Goal: Use online tool/utility: Utilize a website feature to perform a specific function

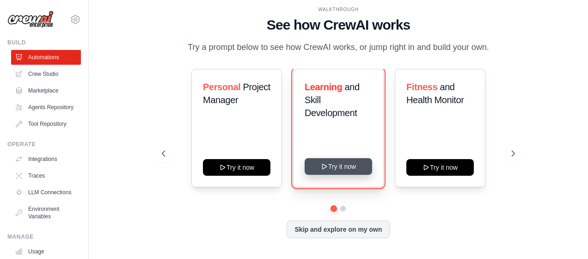
click at [329, 166] on button "Try it now" at bounding box center [337, 166] width 67 height 17
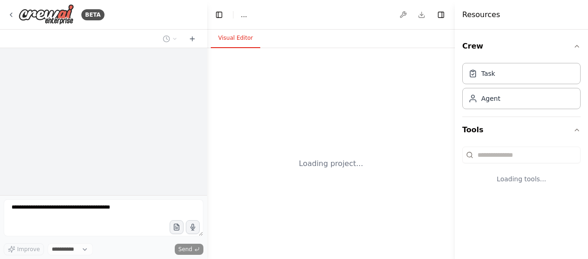
select select "****"
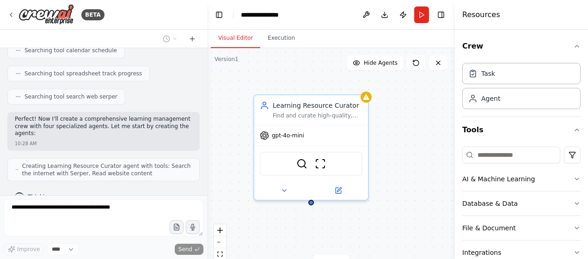
scroll to position [228, 0]
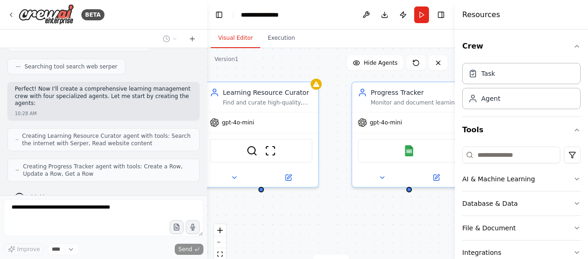
drag, startPoint x: 406, startPoint y: 228, endPoint x: 356, endPoint y: 215, distance: 51.5
click at [356, 215] on div "Learning Resource Curator Find and curate high-quality, personalized learning r…" at bounding box center [331, 163] width 248 height 231
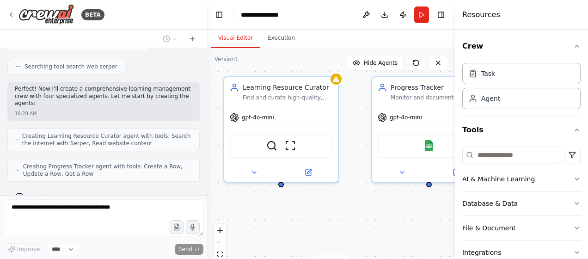
drag, startPoint x: 280, startPoint y: 231, endPoint x: 299, endPoint y: 225, distance: 20.5
click at [299, 225] on div "Learning Resource Curator Find and curate high-quality, personalized learning r…" at bounding box center [331, 163] width 248 height 231
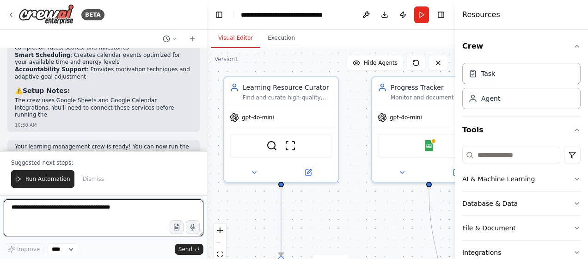
scroll to position [918, 0]
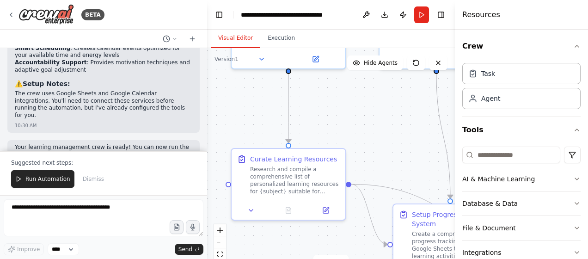
drag, startPoint x: 376, startPoint y: 227, endPoint x: 383, endPoint y: 114, distance: 113.4
click at [383, 114] on div ".deletable-edge-delete-btn { width: 20px; height: 20px; border: 0px solid #ffff…" at bounding box center [331, 163] width 248 height 231
click at [251, 210] on icon at bounding box center [250, 208] width 7 height 7
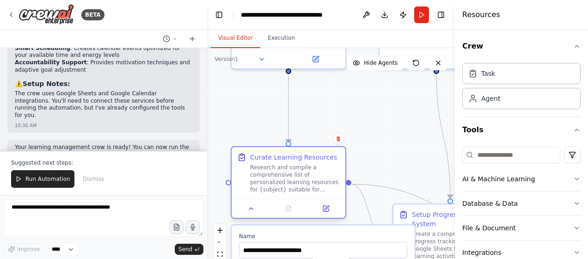
click at [321, 192] on div "Research and compile a comprehensive list of personalized learning resources fo…" at bounding box center [295, 179] width 90 height 30
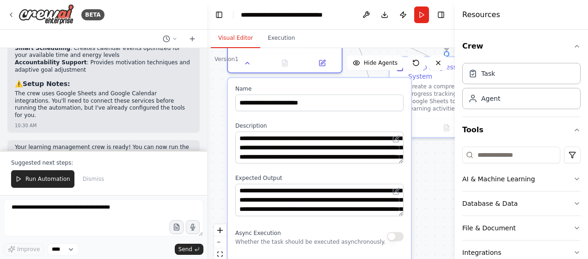
drag, startPoint x: 382, startPoint y: 200, endPoint x: 375, endPoint y: 54, distance: 146.2
click at [375, 54] on div ".deletable-edge-delete-btn { width: 20px; height: 20px; border: 0px solid #ffff…" at bounding box center [331, 163] width 248 height 231
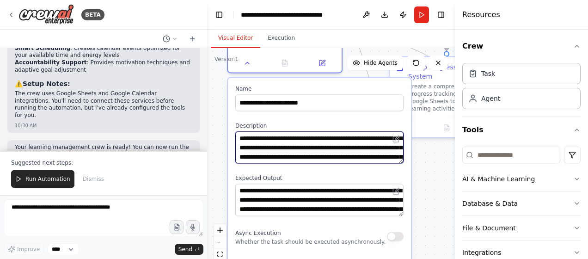
scroll to position [37, 0]
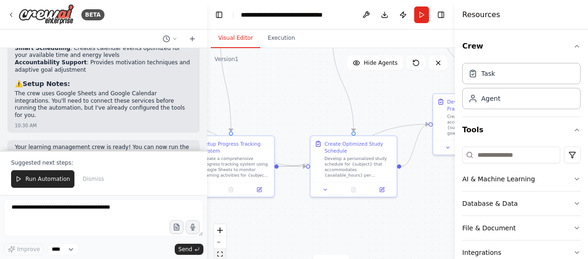
drag, startPoint x: 418, startPoint y: 213, endPoint x: 225, endPoint y: 257, distance: 198.3
click at [225, 257] on div ".deletable-edge-delete-btn { width: 20px; height: 20px; border: 0px solid #ffff…" at bounding box center [331, 163] width 248 height 231
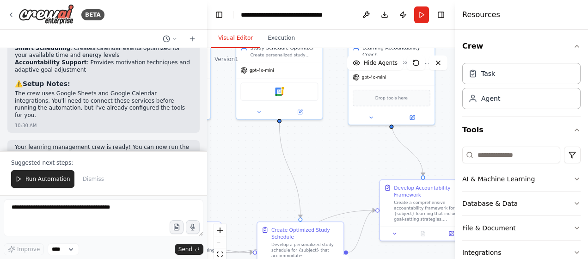
drag, startPoint x: 422, startPoint y: 184, endPoint x: 369, endPoint y: 270, distance: 101.0
click at [369, 258] on html "BETA Build a crew that curates personalized learning resources, tracks your pro…" at bounding box center [294, 129] width 588 height 259
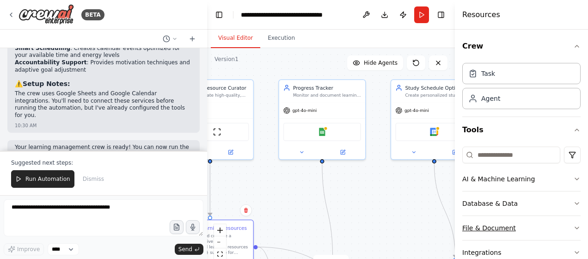
drag, startPoint x: 321, startPoint y: 176, endPoint x: 491, endPoint y: 216, distance: 174.7
click at [491, 216] on div "BETA Build a crew that curates personalized learning resources, tracks your pro…" at bounding box center [294, 129] width 588 height 259
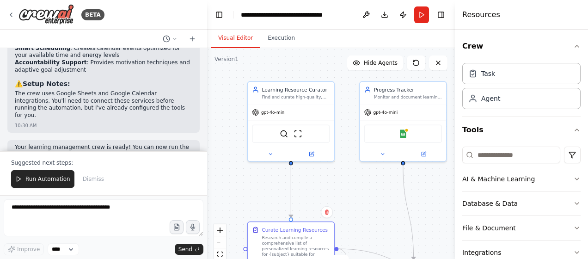
drag, startPoint x: 303, startPoint y: 189, endPoint x: 368, endPoint y: 190, distance: 65.6
click at [368, 190] on div ".deletable-edge-delete-btn { width: 20px; height: 20px; border: 0px solid #ffff…" at bounding box center [331, 163] width 248 height 231
click at [297, 136] on img at bounding box center [297, 132] width 8 height 8
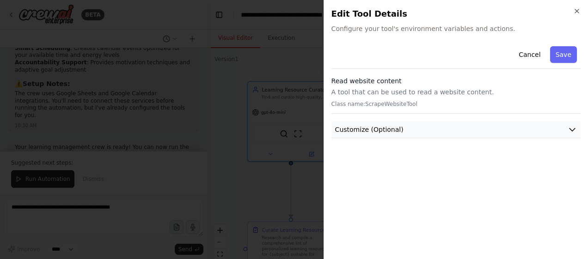
click at [567, 127] on icon "button" at bounding box center [571, 129] width 9 height 9
click at [573, 9] on icon "button" at bounding box center [576, 10] width 7 height 7
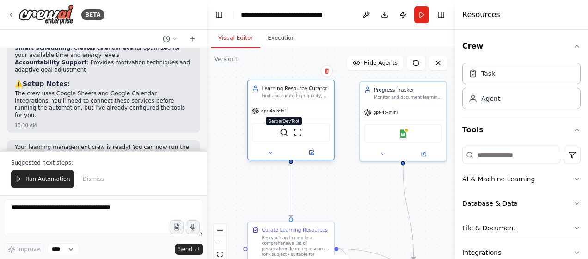
click at [283, 134] on img at bounding box center [284, 132] width 8 height 8
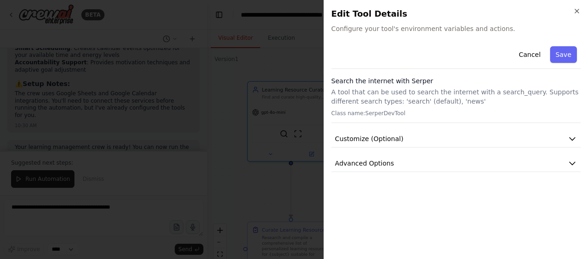
click at [578, 6] on div "Close Edit Tool Details Configure your tool's environment variables and actions…" at bounding box center [455, 129] width 264 height 259
click at [578, 12] on icon "button" at bounding box center [577, 11] width 4 height 4
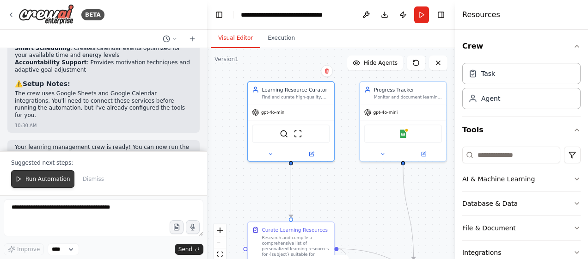
click at [55, 178] on span "Run Automation" at bounding box center [47, 178] width 45 height 7
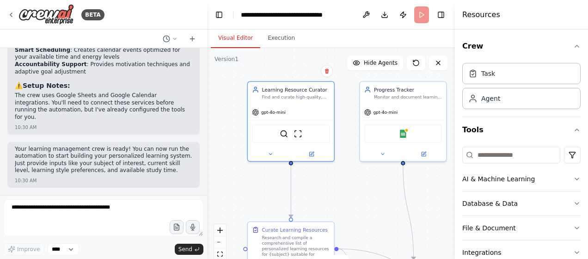
scroll to position [875, 0]
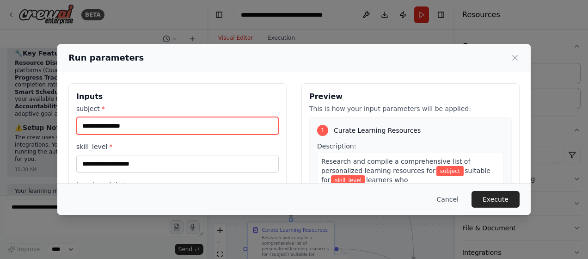
click at [129, 124] on input "subject *" at bounding box center [177, 126] width 202 height 18
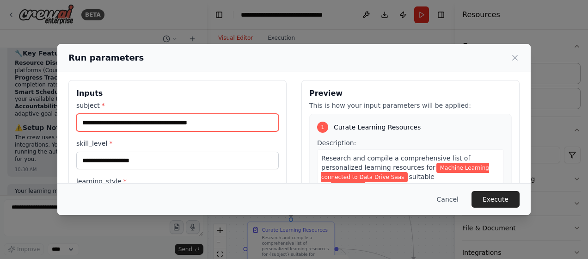
scroll to position [0, 0]
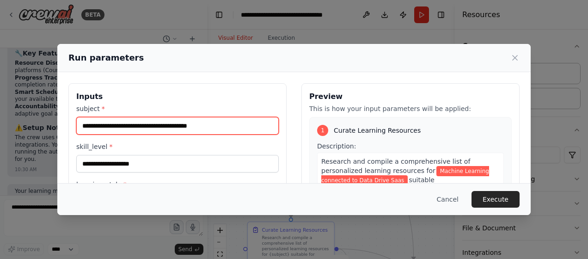
type input "**********"
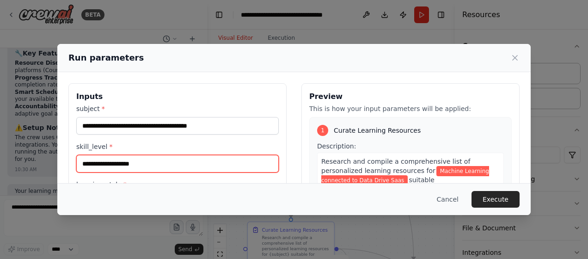
click at [159, 160] on input "skill_level *" at bounding box center [177, 164] width 202 height 18
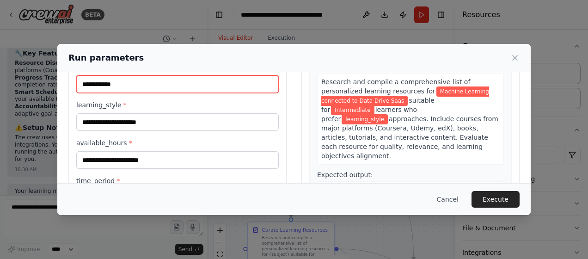
scroll to position [92, 0]
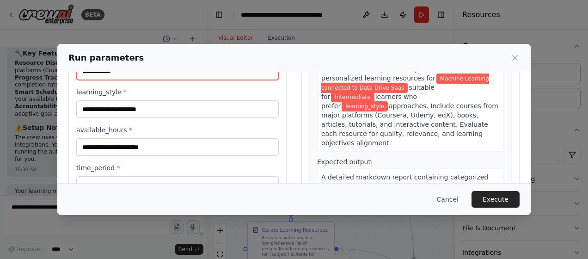
type input "**********"
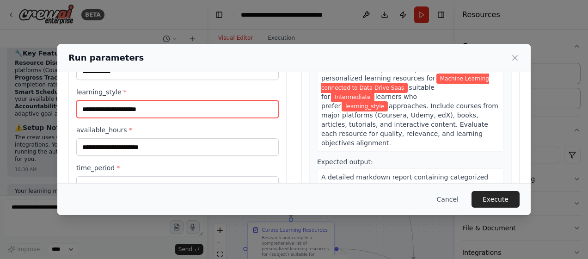
click at [145, 108] on input "learning_style *" at bounding box center [177, 109] width 202 height 18
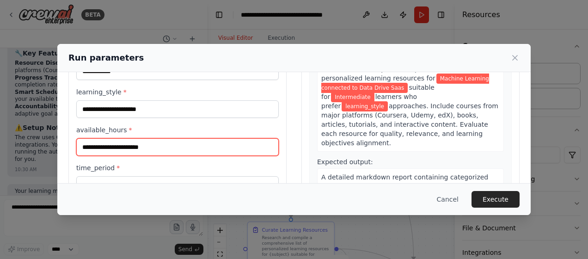
click at [143, 146] on input "available_hours *" at bounding box center [177, 147] width 202 height 18
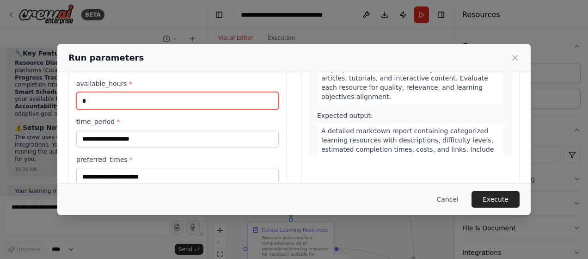
type input "*"
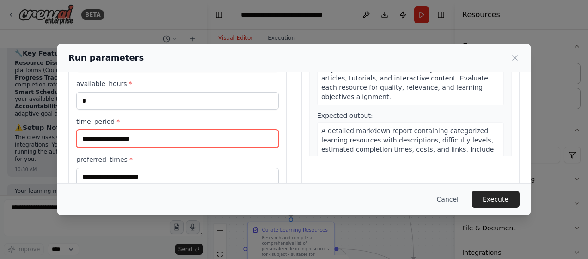
click at [182, 132] on input "time_period *" at bounding box center [177, 139] width 202 height 18
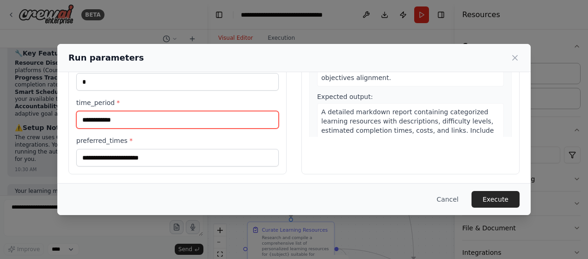
type input "**********"
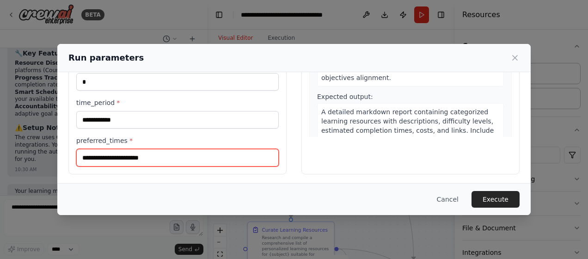
click at [164, 154] on input "preferred_times *" at bounding box center [177, 158] width 202 height 18
type input "*****"
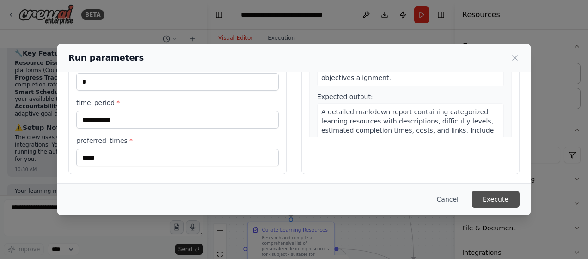
click at [493, 193] on button "Execute" at bounding box center [495, 199] width 48 height 17
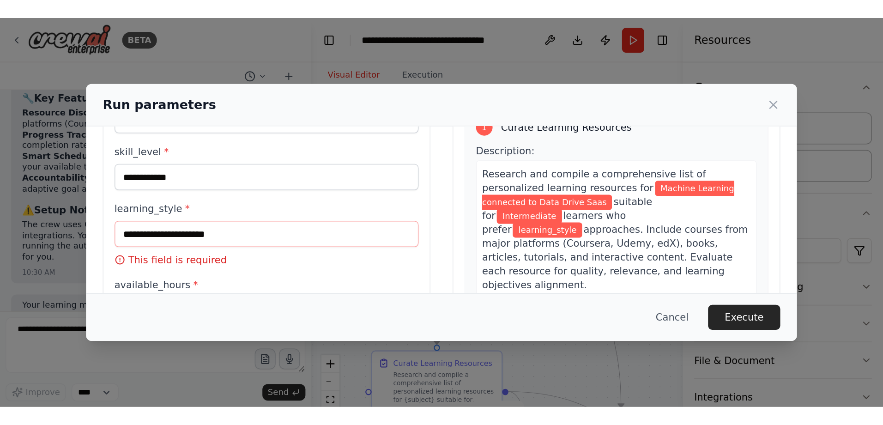
scroll to position [78, 0]
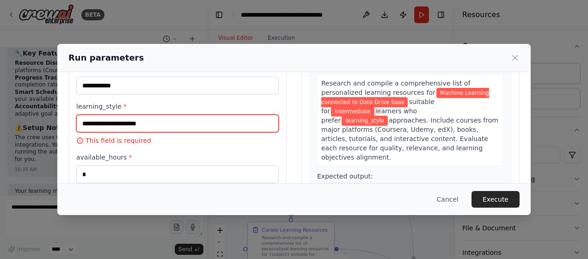
click at [124, 122] on input "learning_style *" at bounding box center [177, 124] width 202 height 18
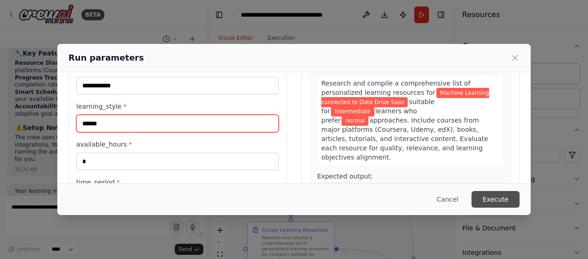
type input "******"
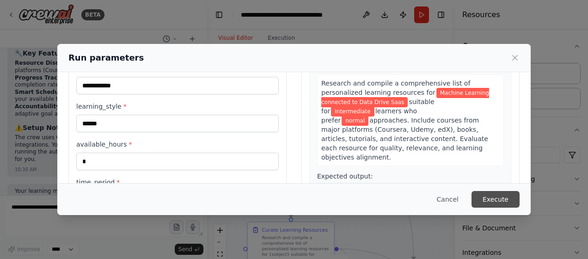
click at [513, 203] on button "Execute" at bounding box center [495, 199] width 48 height 17
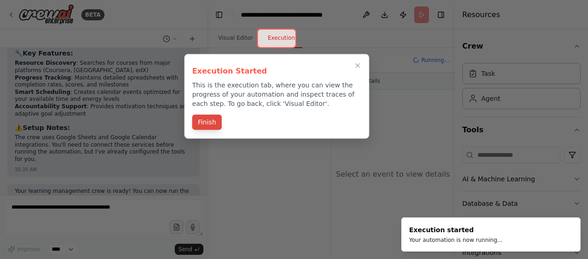
click at [211, 123] on button "Finish" at bounding box center [207, 122] width 30 height 15
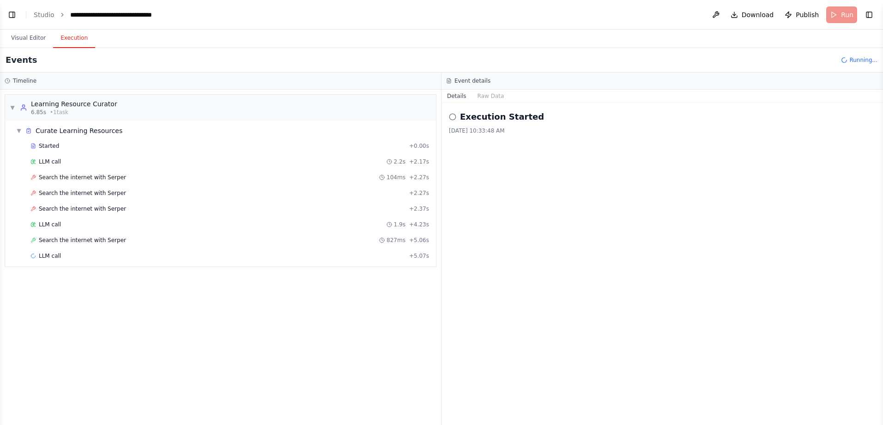
scroll to position [501, 0]
